Goal: Task Accomplishment & Management: Manage account settings

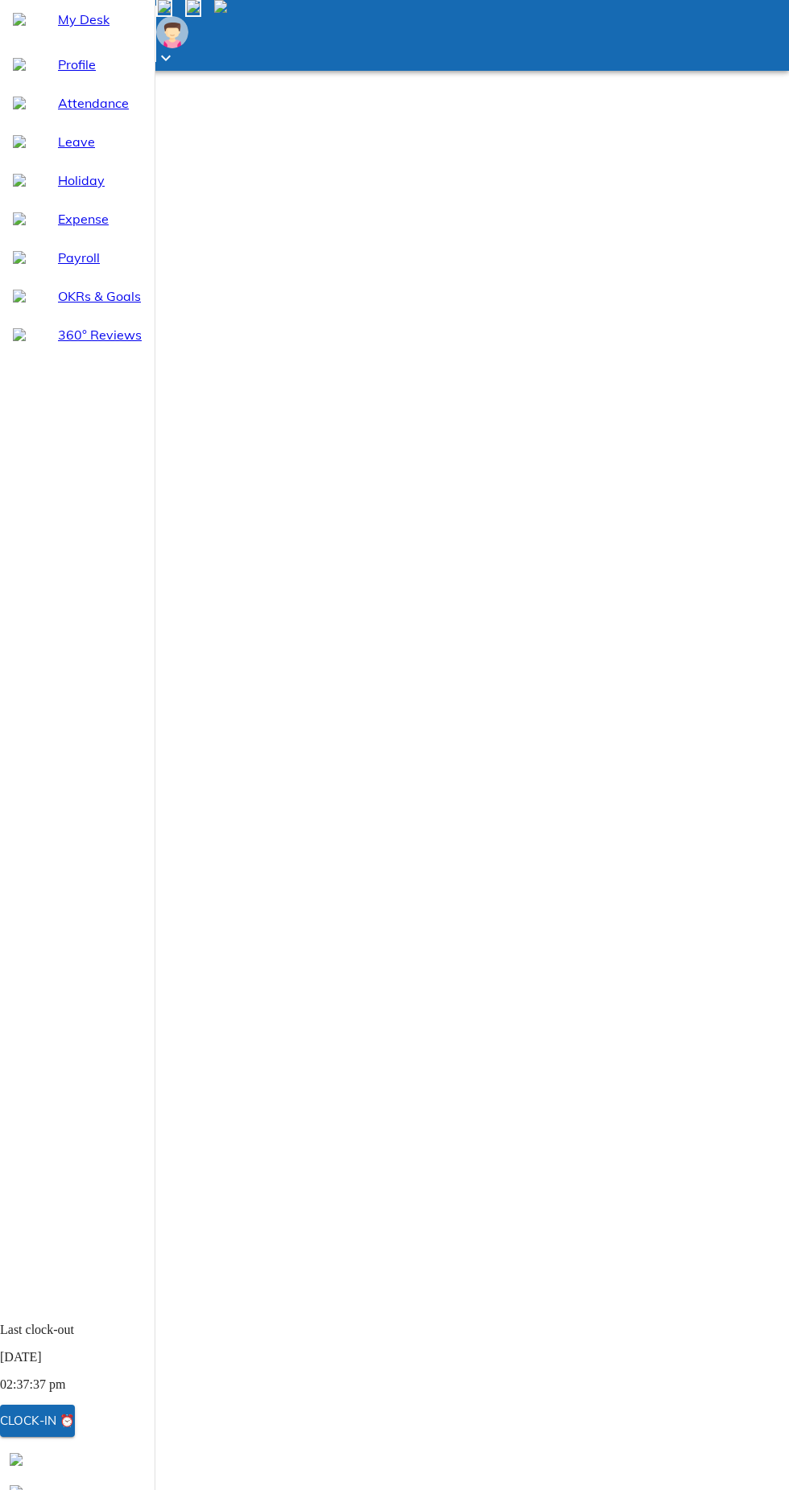
click at [79, 113] on span "Attendance" at bounding box center [100, 102] width 84 height 19
select select "10"
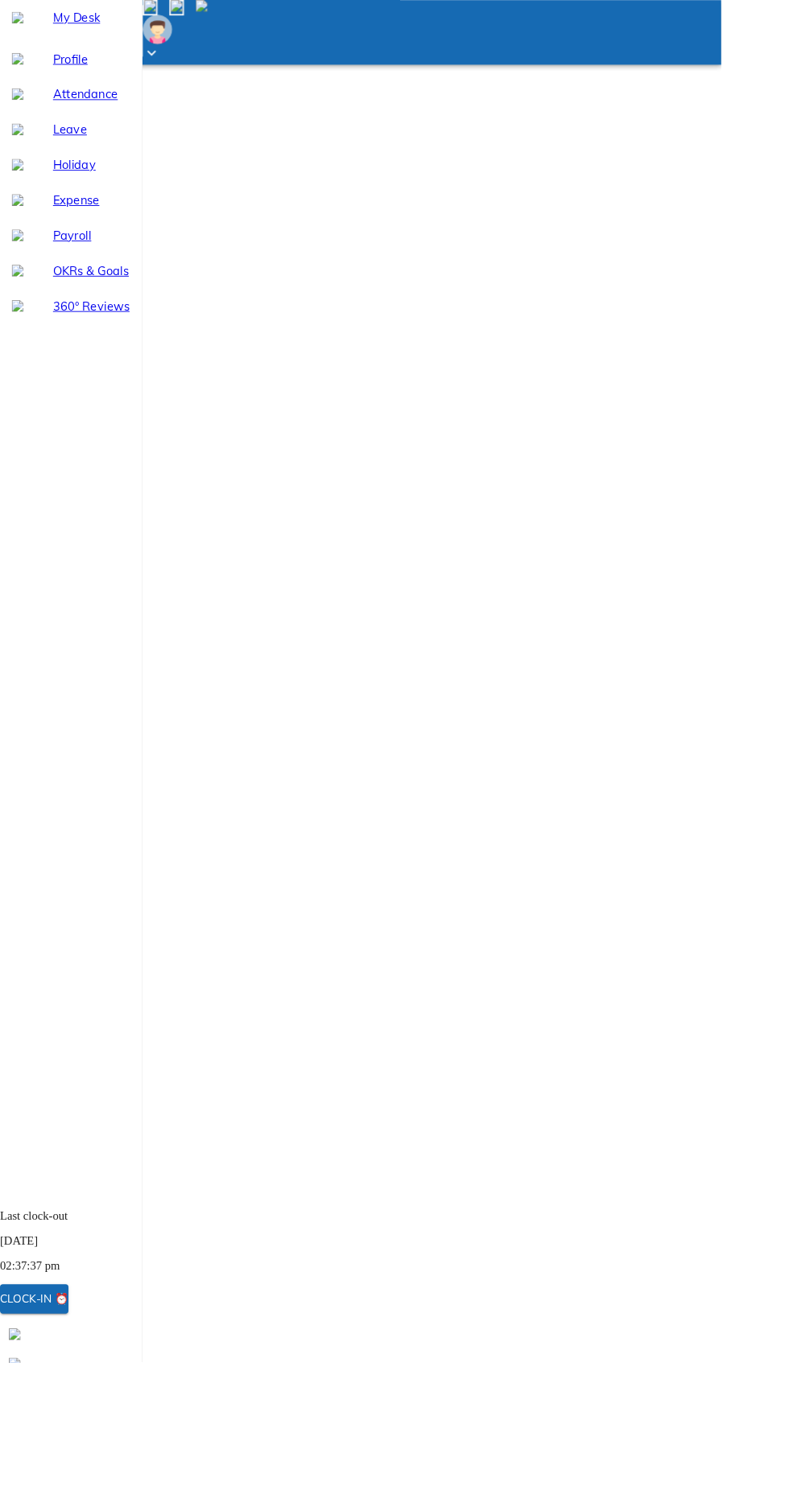
click at [66, 151] on span "Leave" at bounding box center [100, 141] width 84 height 19
select select "10"
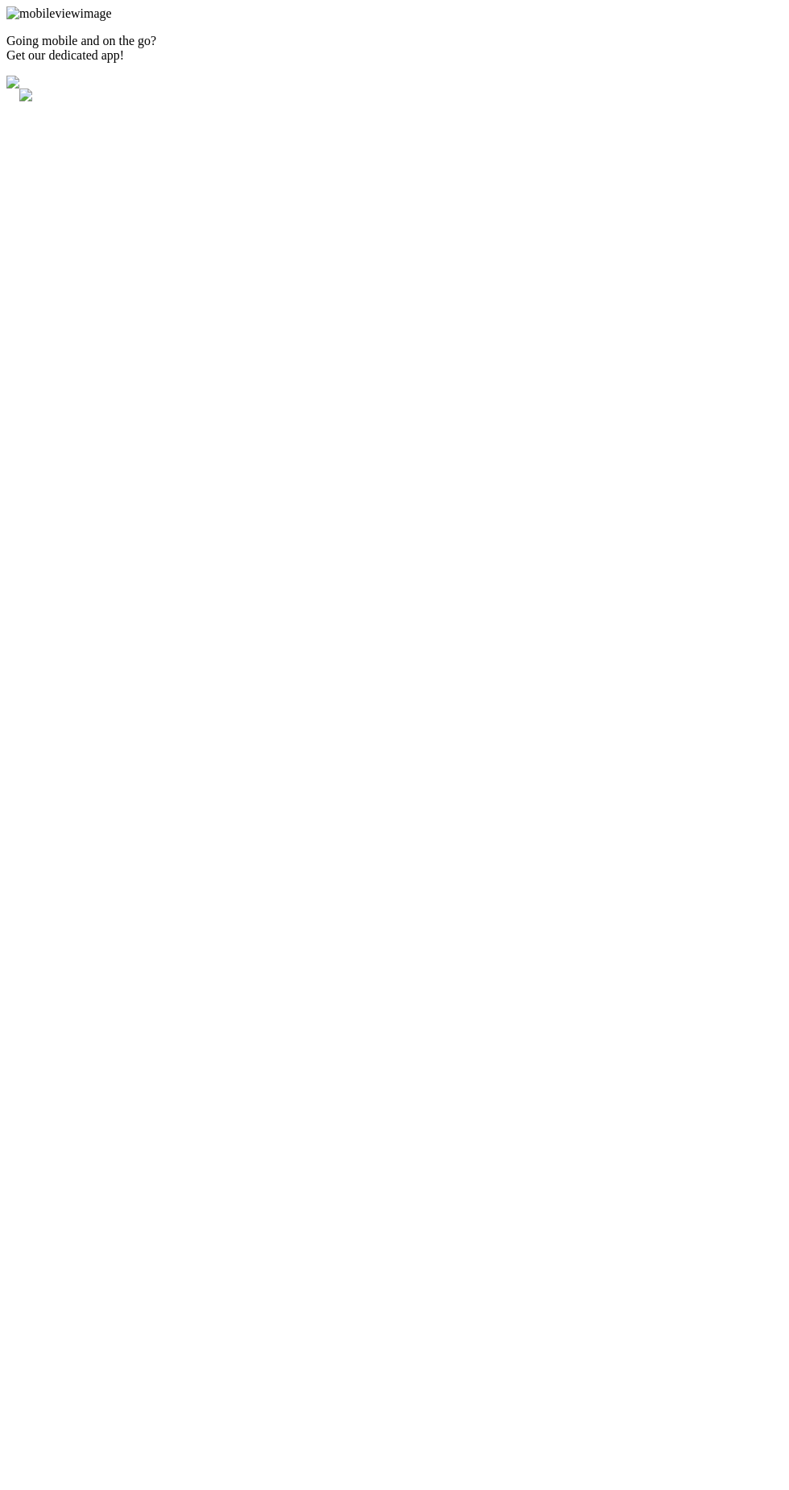
select select "10"
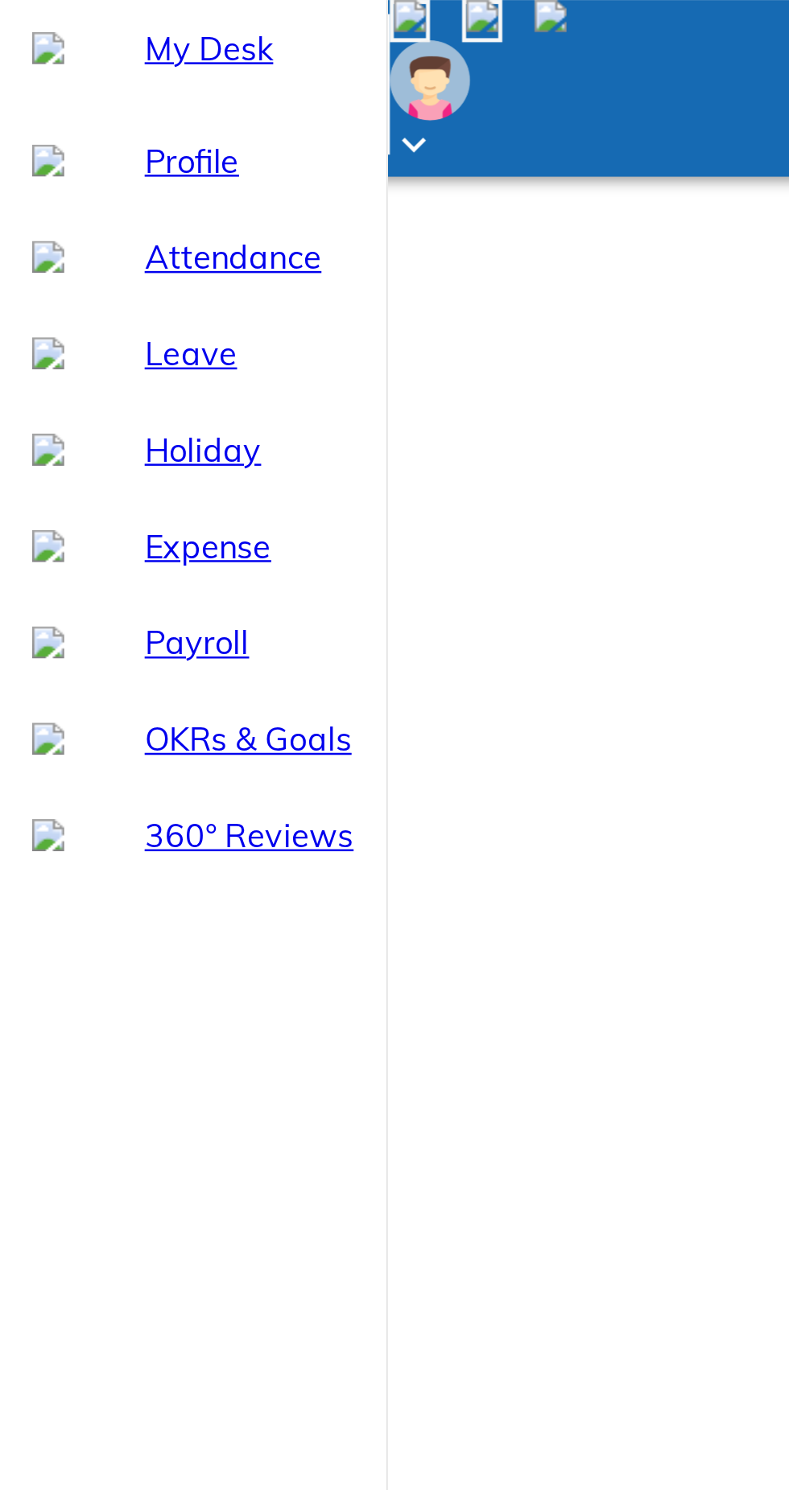
click at [7, 39] on div "My Desk" at bounding box center [77, 19] width 155 height 39
click at [6, 39] on div "My Desk" at bounding box center [77, 19] width 155 height 39
click at [19, 19] on div at bounding box center [87, 36] width 137 height 60
